Goal: Book appointment/travel/reservation

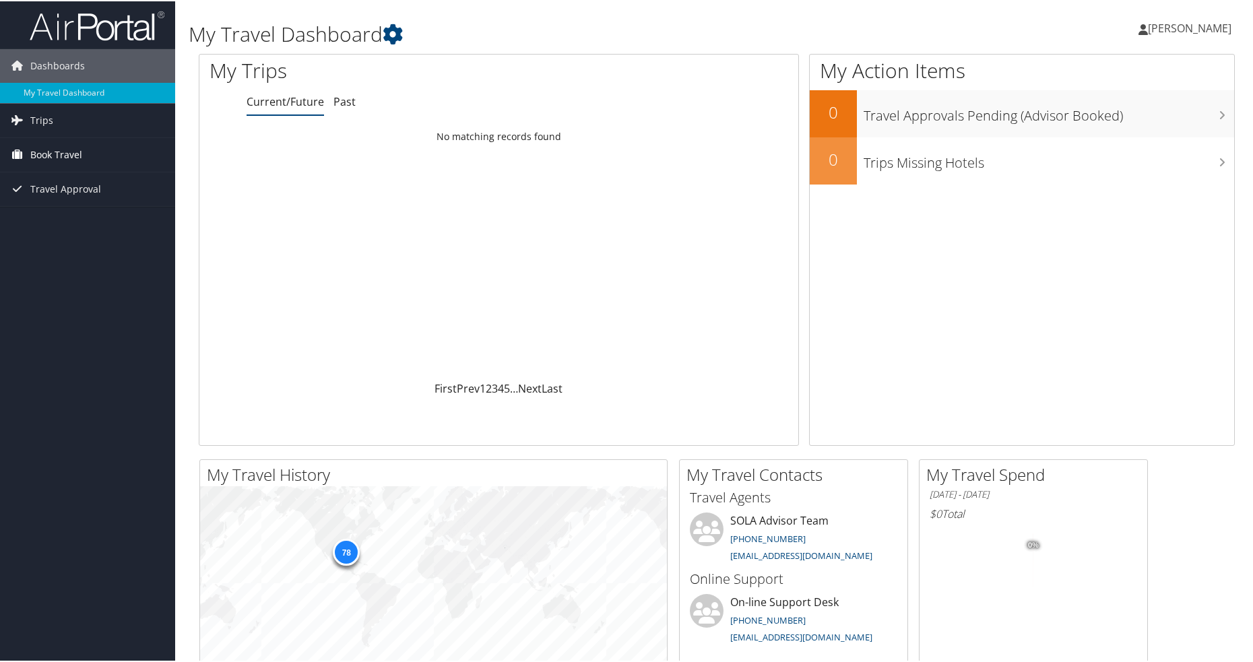
click at [61, 148] on span "Book Travel" at bounding box center [56, 154] width 52 height 34
click at [89, 205] on link "Book/Manage Online Trips" at bounding box center [87, 201] width 175 height 20
